Goal: Task Accomplishment & Management: Manage account settings

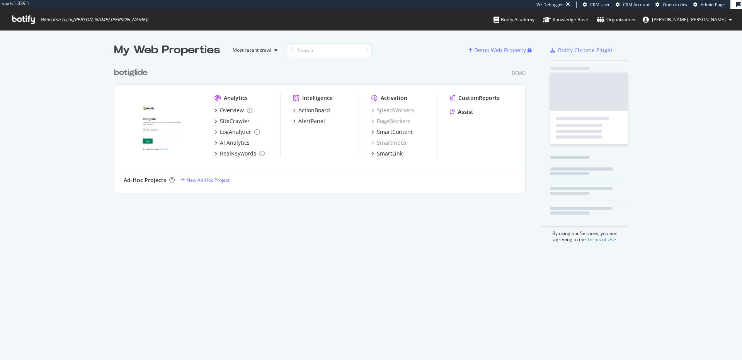
scroll to position [355, 730]
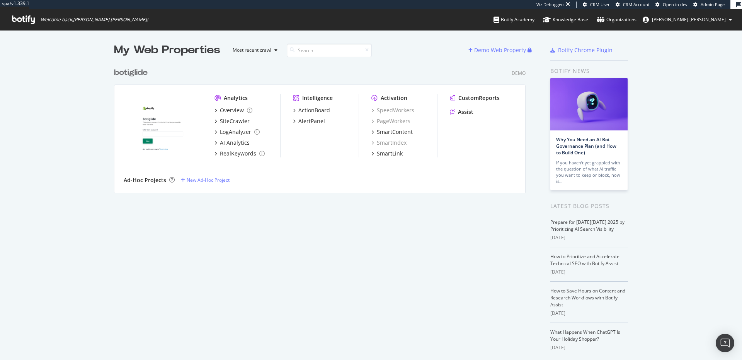
click at [708, 26] on ul "Botify Academy Knowledge Base Organizations olivier.[PERSON_NAME]" at bounding box center [617, 19] width 248 height 21
click at [714, 22] on span "[PERSON_NAME].[PERSON_NAME]" at bounding box center [689, 19] width 74 height 7
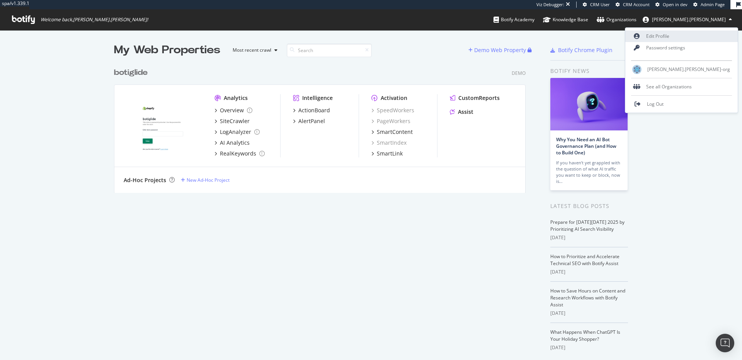
click at [696, 36] on link "Edit Profile" at bounding box center [681, 37] width 112 height 12
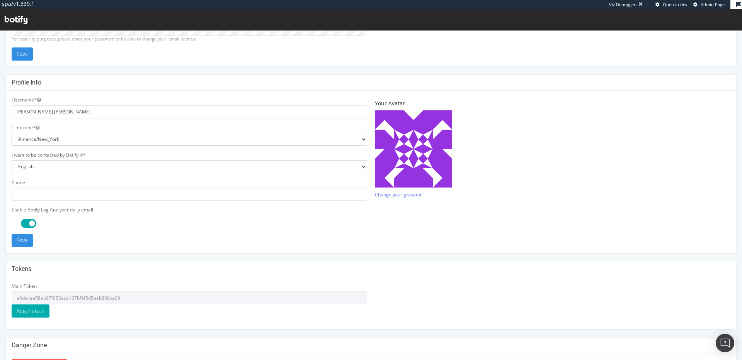
scroll to position [156, 0]
